Goal: Transaction & Acquisition: Purchase product/service

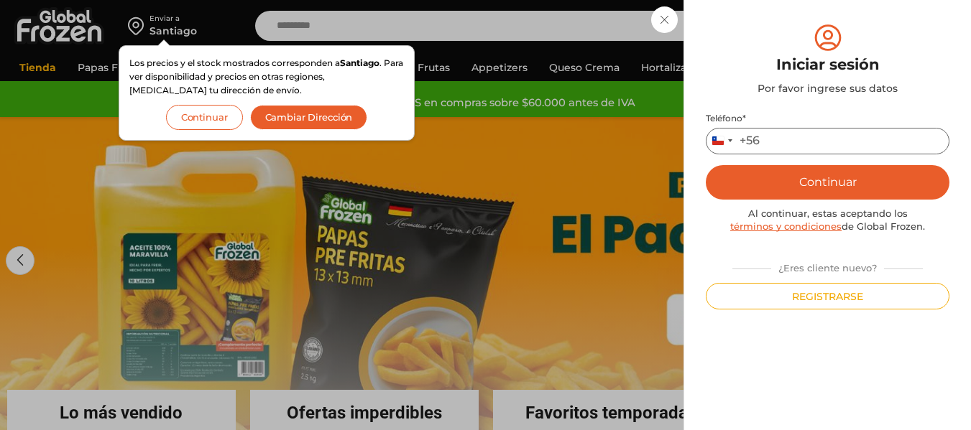
click at [784, 142] on input "Teléfono *" at bounding box center [828, 141] width 244 height 27
drag, startPoint x: 790, startPoint y: 143, endPoint x: 319, endPoint y: 110, distance: 471.7
click at [790, 142] on input "Teléfono *" at bounding box center [828, 141] width 244 height 27
click at [197, 118] on button "Continuar" at bounding box center [204, 117] width 77 height 25
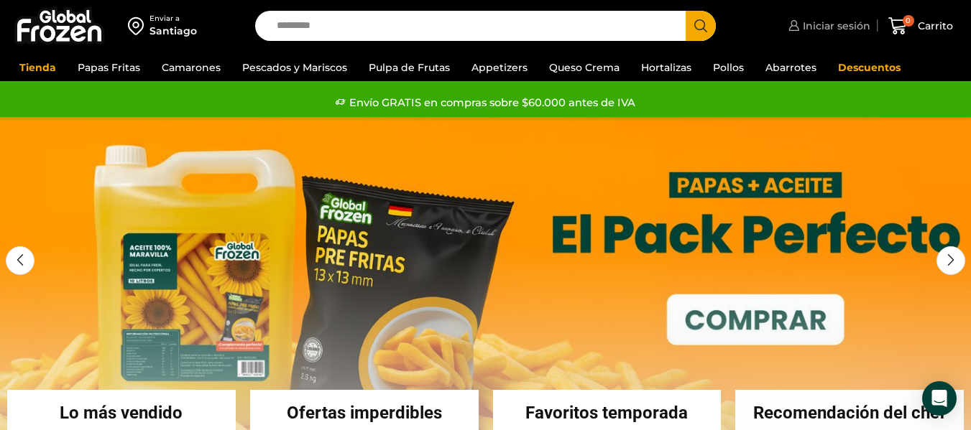
click at [826, 32] on span "Iniciar sesión" at bounding box center [834, 26] width 71 height 14
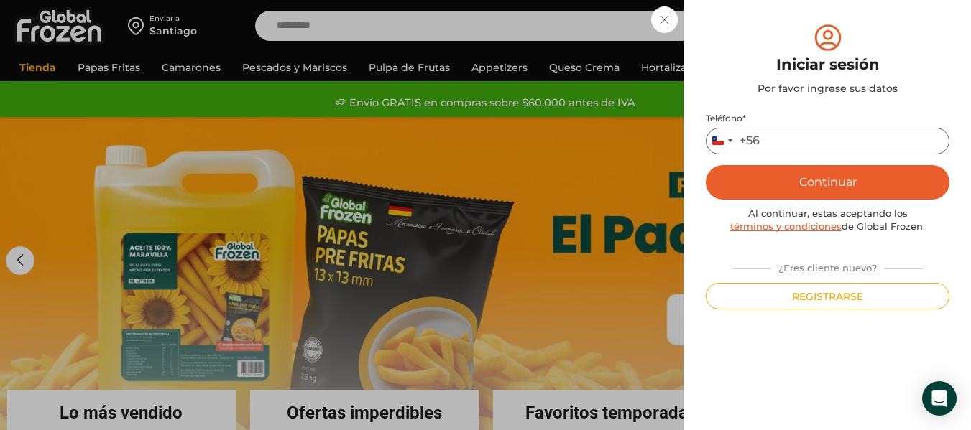
click at [801, 139] on input "Teléfono *" at bounding box center [828, 141] width 244 height 27
click at [792, 137] on input "Teléfono *" at bounding box center [828, 141] width 244 height 27
click at [780, 142] on input "Teléfono *" at bounding box center [828, 141] width 244 height 27
click at [760, 138] on input "Teléfono *" at bounding box center [828, 141] width 244 height 27
click at [782, 134] on input "Teléfono *" at bounding box center [828, 141] width 244 height 27
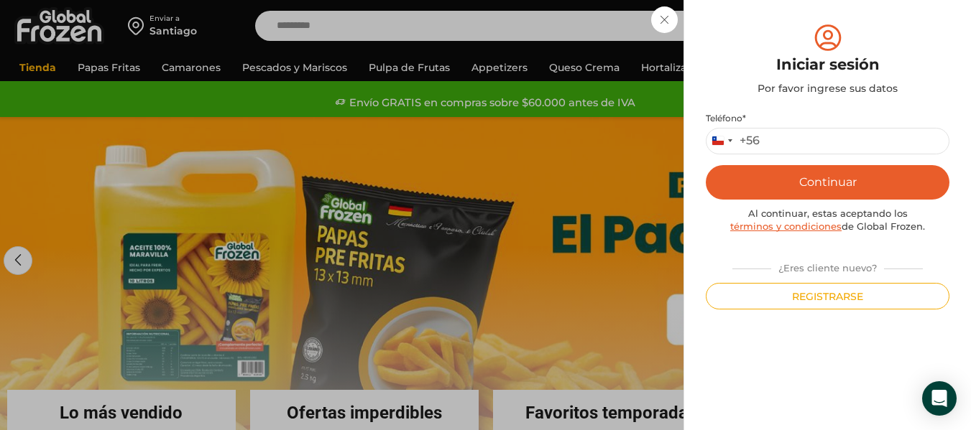
drag, startPoint x: 496, startPoint y: 156, endPoint x: 476, endPoint y: 139, distance: 26.0
click at [785, 40] on div "Iniciar sesión Mi cuenta Login Register Iniciar sesión Por favor ingrese sus da…" at bounding box center [827, 25] width 85 height 29
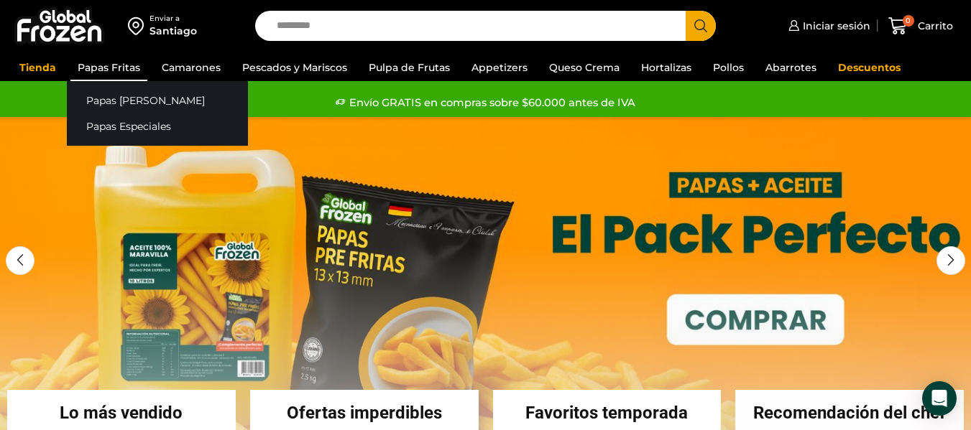
click at [101, 67] on link "Papas Fritas" at bounding box center [108, 67] width 77 height 27
click at [108, 93] on link "Papas [PERSON_NAME]" at bounding box center [157, 100] width 181 height 27
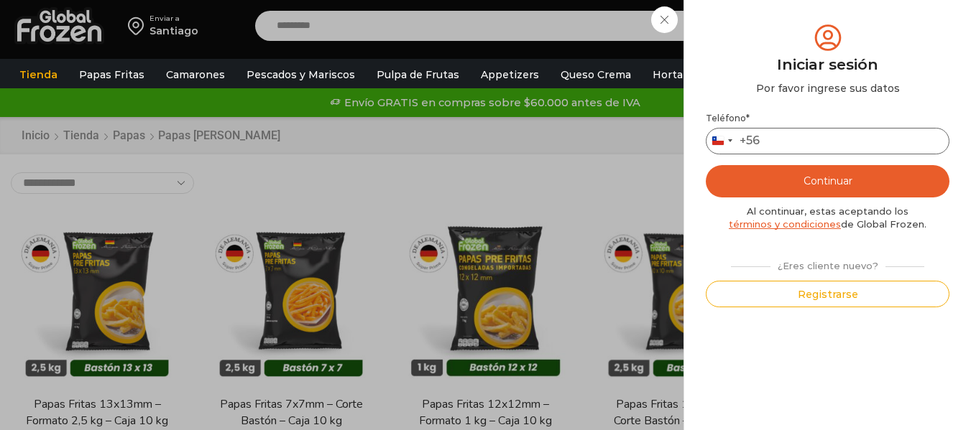
click at [798, 137] on input "Teléfono *" at bounding box center [828, 141] width 244 height 27
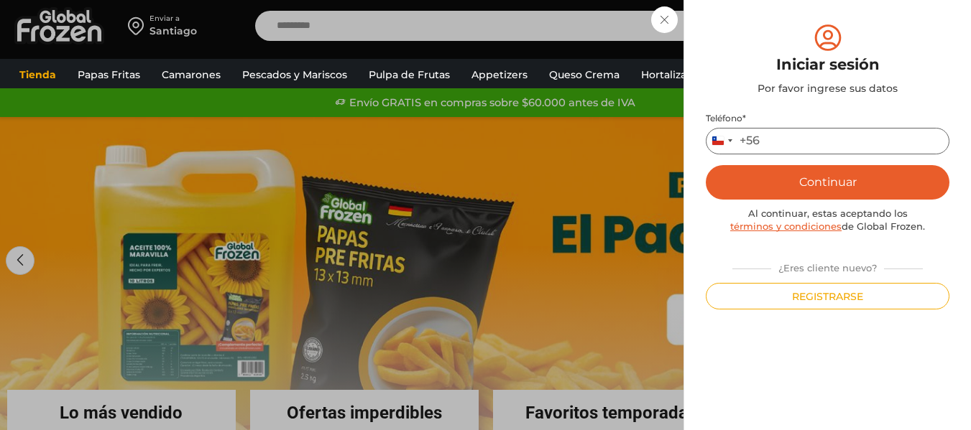
click at [784, 144] on input "Teléfono *" at bounding box center [828, 141] width 244 height 27
